Goal: Task Accomplishment & Management: Complete application form

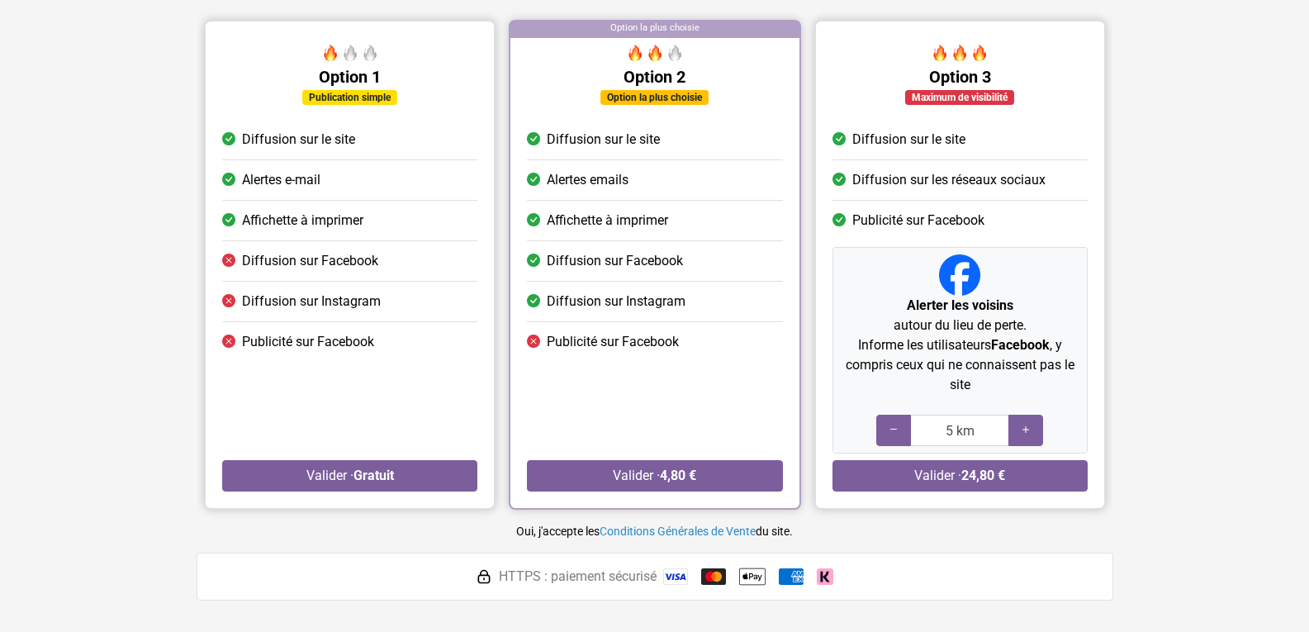
scroll to position [165, 0]
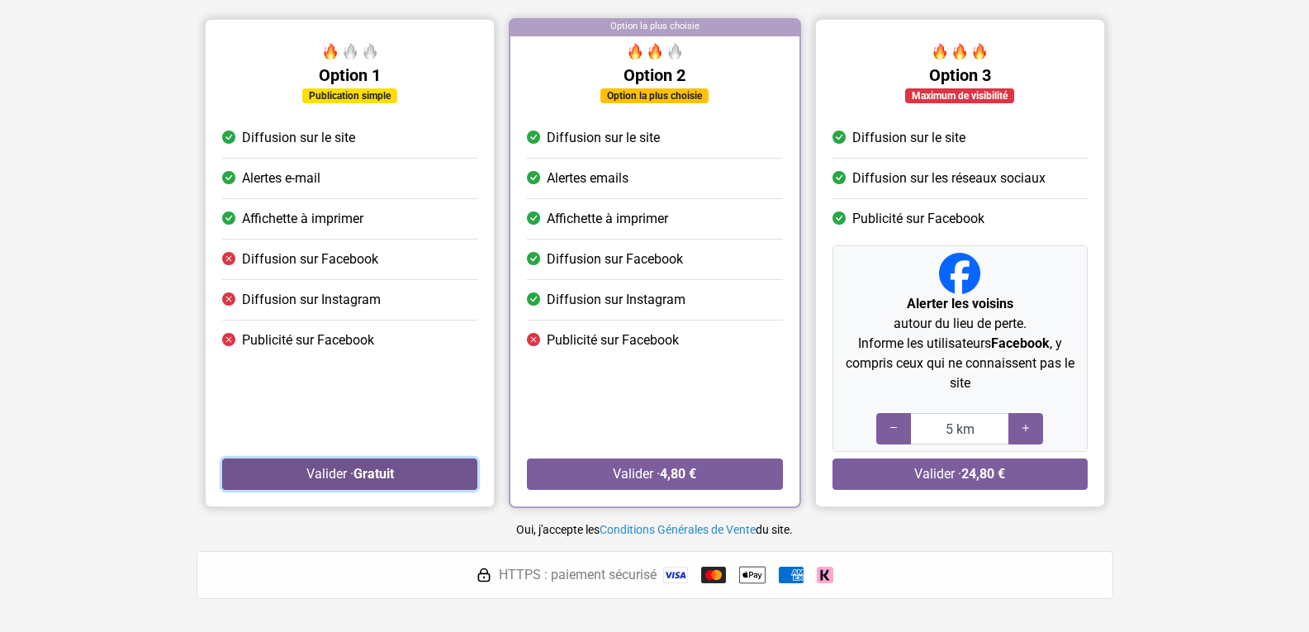
click at [343, 469] on button "Valider · Gratuit" at bounding box center [349, 473] width 255 height 31
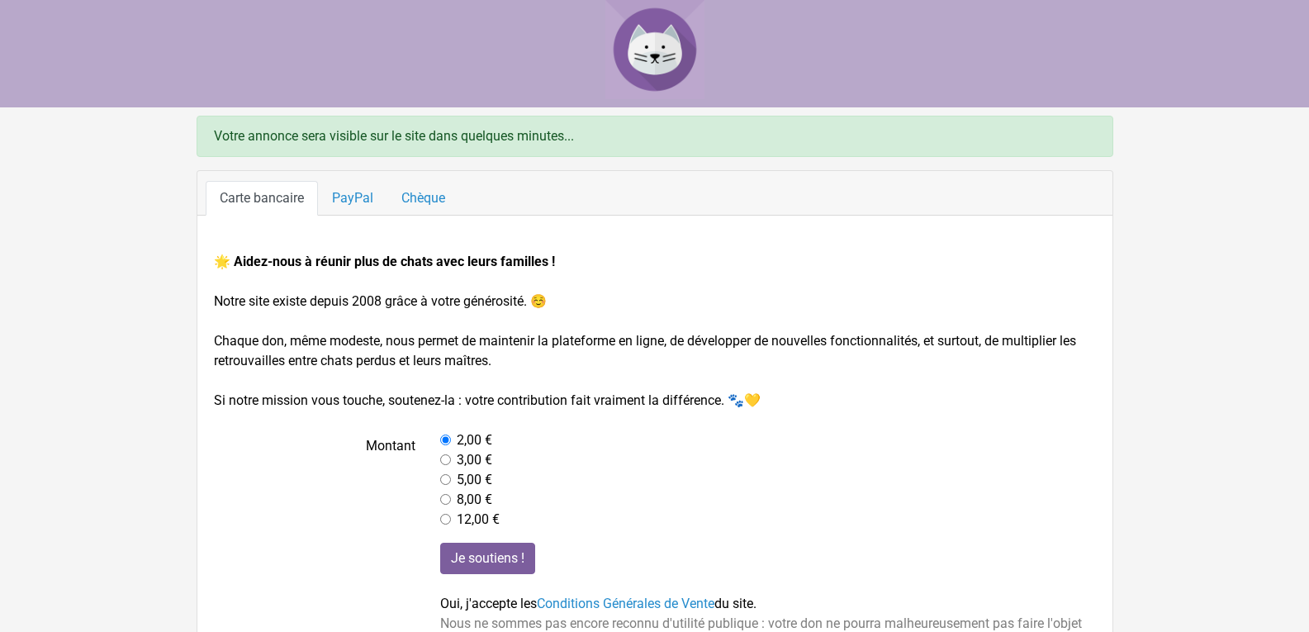
scroll to position [78, 0]
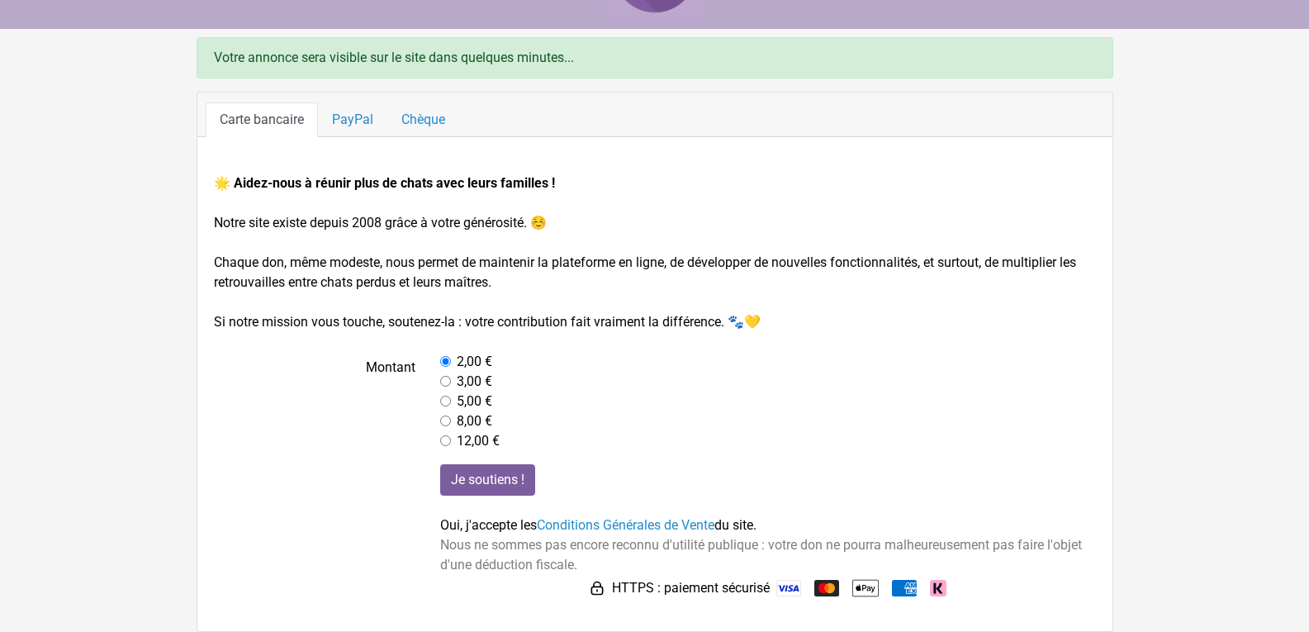
click at [422, 523] on label at bounding box center [314, 532] width 227 height 137
click at [405, 528] on label at bounding box center [314, 532] width 227 height 137
click at [428, 522] on div "Je soutiens ! Oui, j'accepte les Conditions Générales de Vente du site. Nous ne…" at bounding box center [768, 532] width 680 height 137
click at [431, 547] on div "Je soutiens ! Oui, j'accepte les Conditions Générales de Vente du site. Nous ne…" at bounding box center [768, 532] width 680 height 137
click at [423, 562] on label at bounding box center [314, 532] width 227 height 137
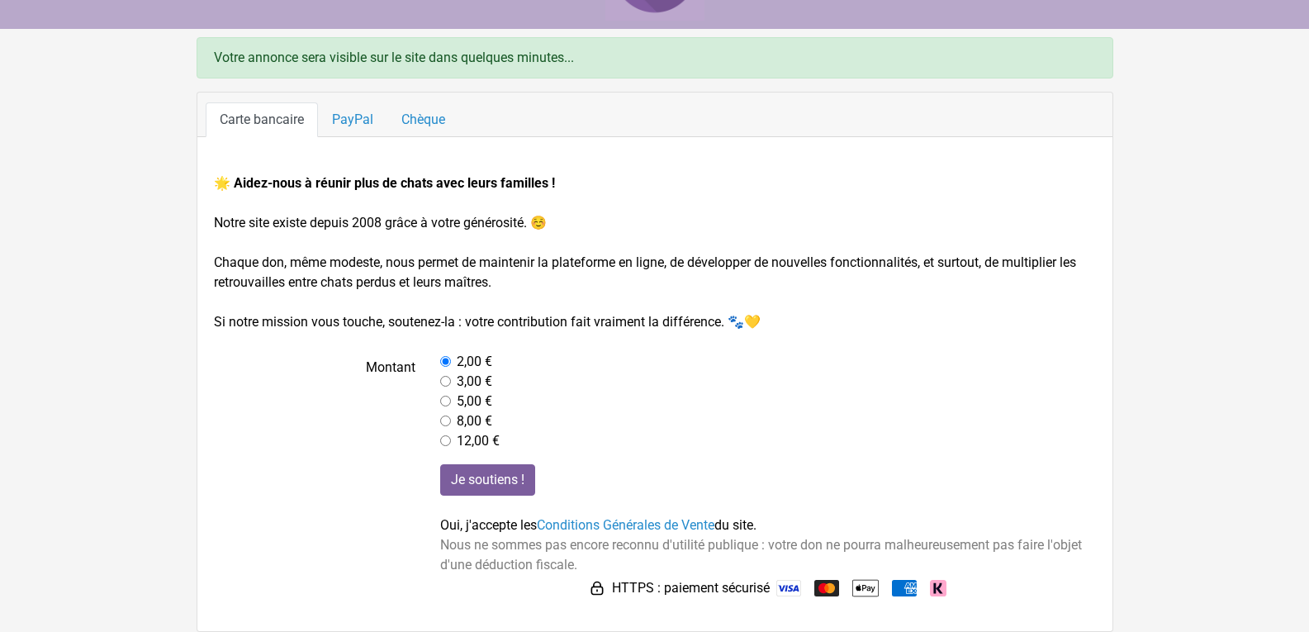
click at [310, 551] on label at bounding box center [314, 532] width 227 height 137
click at [349, 548] on label at bounding box center [314, 532] width 227 height 137
click at [401, 572] on label at bounding box center [314, 532] width 227 height 137
click at [442, 545] on span "Nous ne sommes pas encore reconnu d'utilité publique : votre don ne pourra malh…" at bounding box center [761, 555] width 642 height 36
click at [476, 535] on div "Je soutiens ! Oui, j'accepte les Conditions Générales de Vente du site. Nous ne…" at bounding box center [768, 532] width 680 height 137
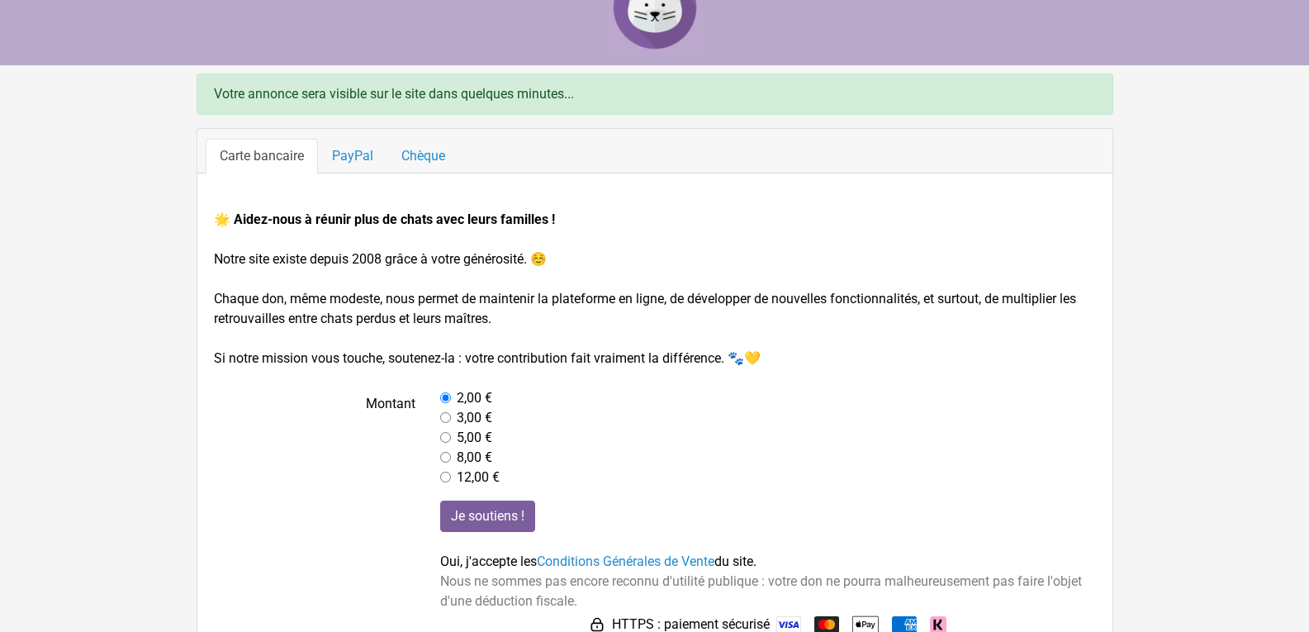
scroll to position [78, 0]
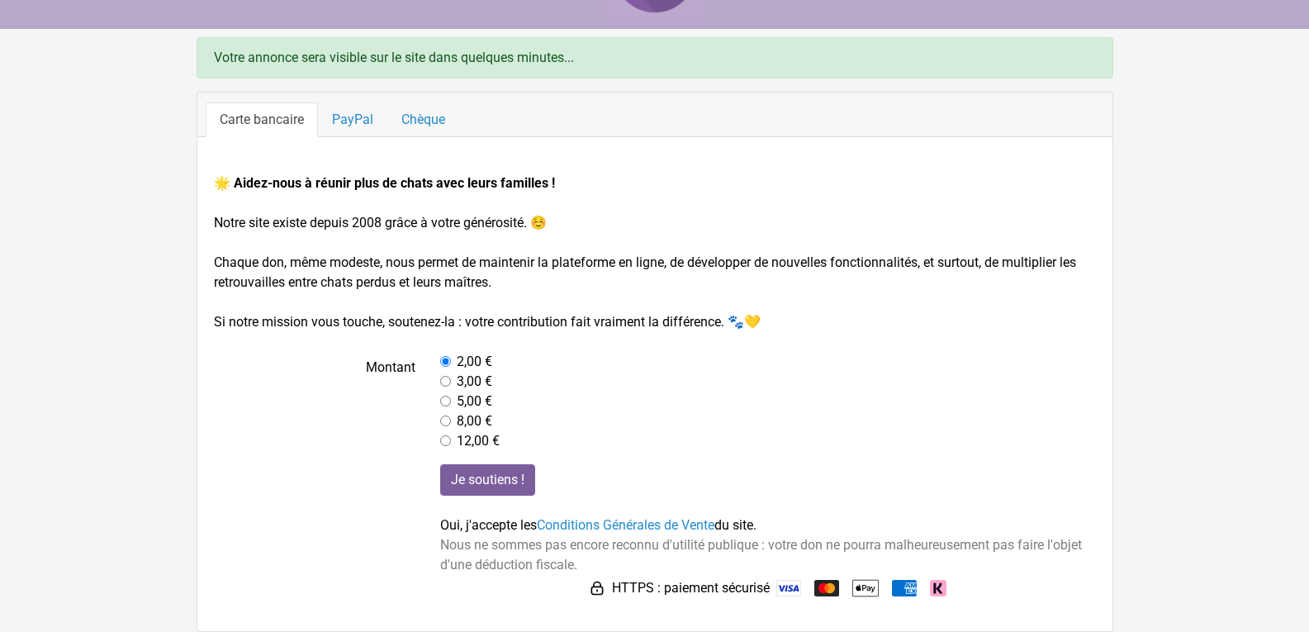
click at [412, 52] on div "Votre annonce sera visible sur le site dans quelques minutes..." at bounding box center [654, 57] width 916 height 41
